Goal: Transaction & Acquisition: Purchase product/service

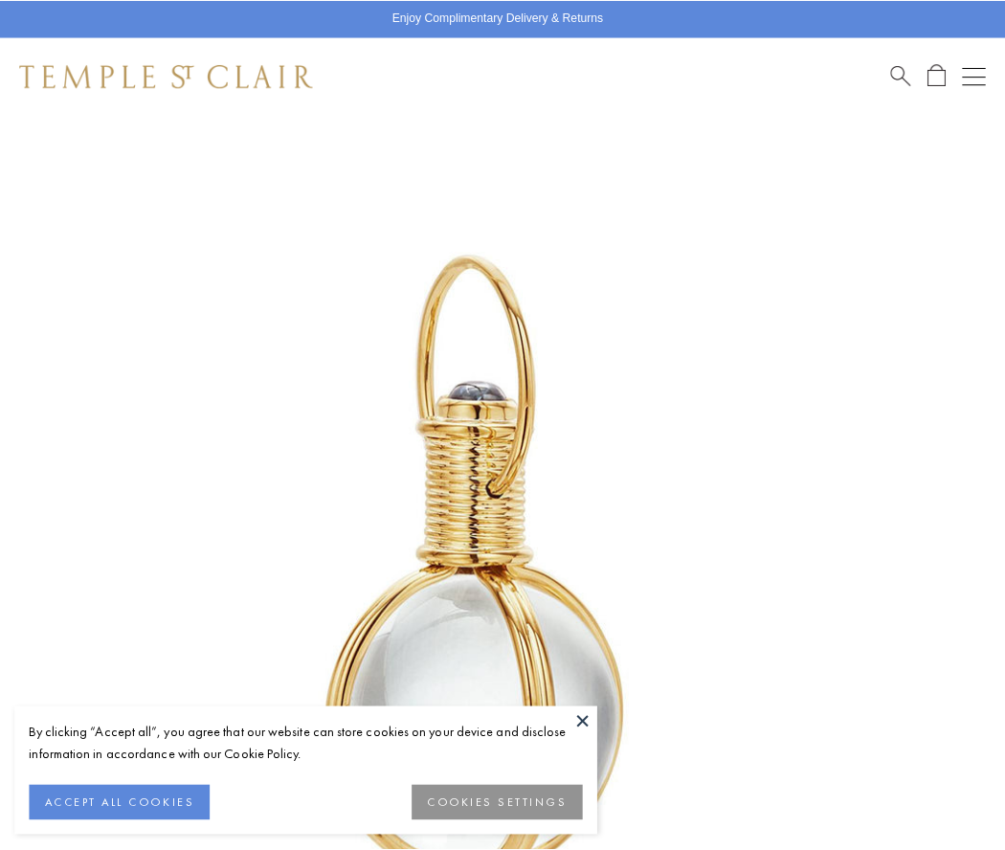
scroll to position [496, 0]
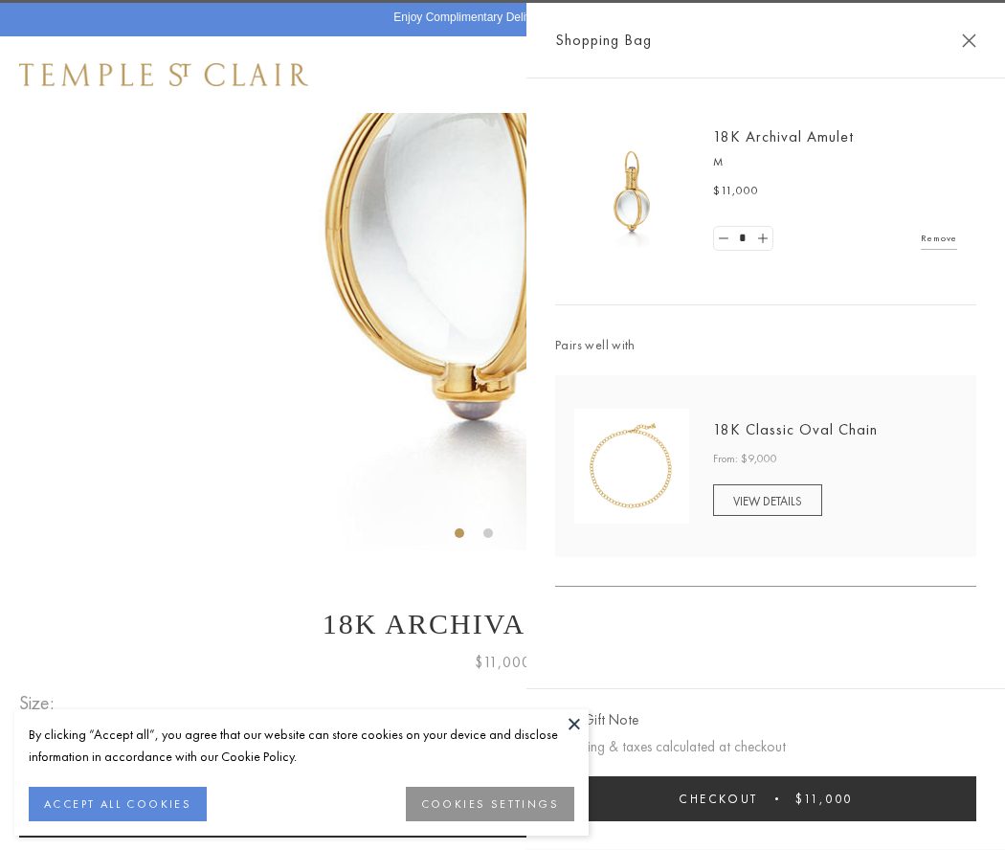
click at [766, 798] on button "Checkout $11,000" at bounding box center [765, 798] width 421 height 45
